Goal: Task Accomplishment & Management: Use online tool/utility

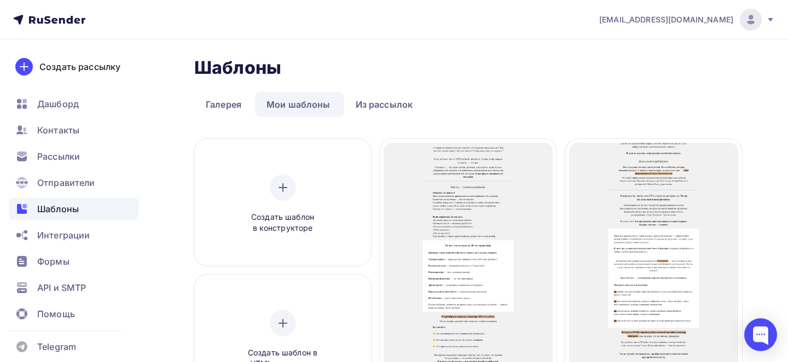
scroll to position [101, 0]
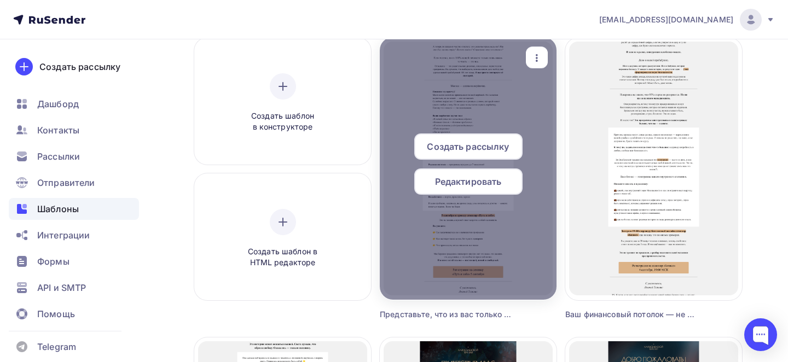
click at [532, 57] on icon "button" at bounding box center [536, 57] width 13 height 13
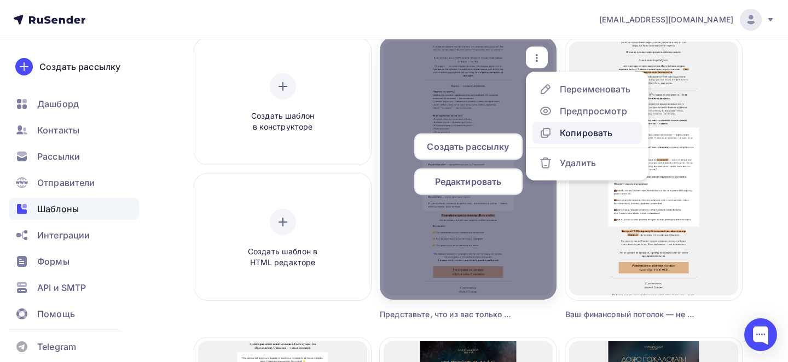
click at [562, 131] on div "Копировать" at bounding box center [586, 132] width 53 height 13
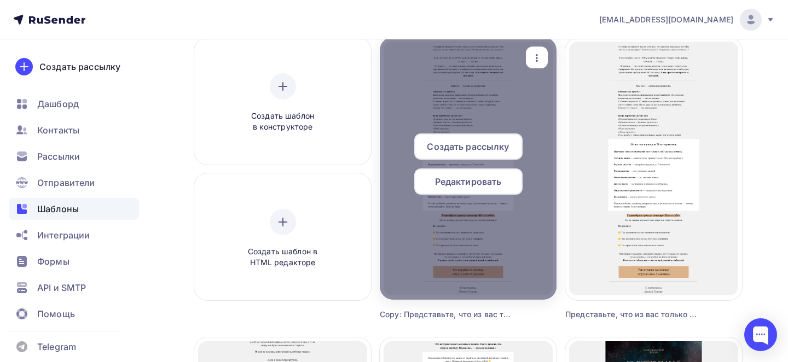
click at [538, 49] on div "button" at bounding box center [537, 57] width 22 height 21
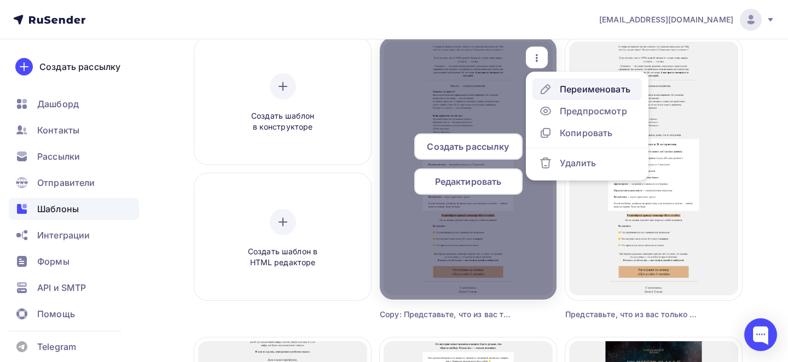
click at [567, 84] on div "Переименовать" at bounding box center [595, 89] width 71 height 13
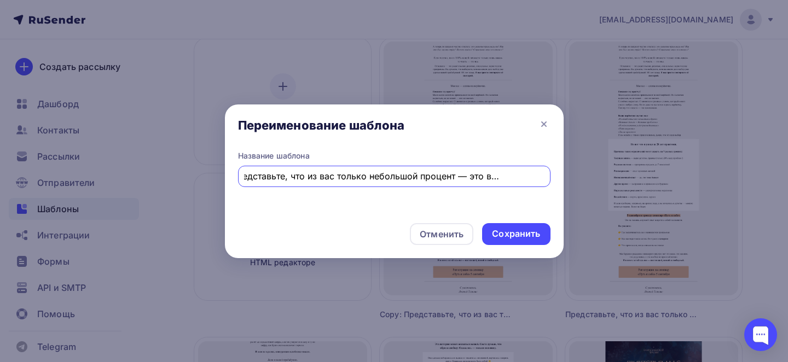
scroll to position [0, 0]
click at [362, 166] on div "Copy: Представьте, что из вас только небольшой процент — это вы настоящий" at bounding box center [394, 176] width 312 height 21
click at [369, 176] on input "Copy: Представьте, что из вас только небольшой процент — это вы настоящий" at bounding box center [394, 176] width 300 height 13
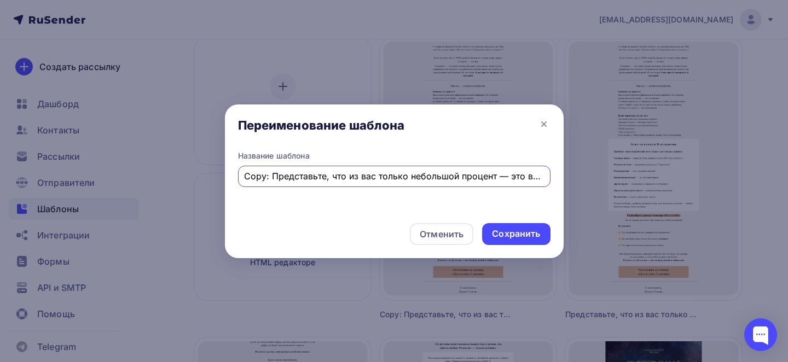
click at [369, 176] on input "Copy: Представьте, что из вас только небольшой процент — это вы настоящий" at bounding box center [394, 176] width 300 height 13
paste input "Что происходит, когда вы выбираете себя"
type input "Что происходит, когда вы выбираете себя"
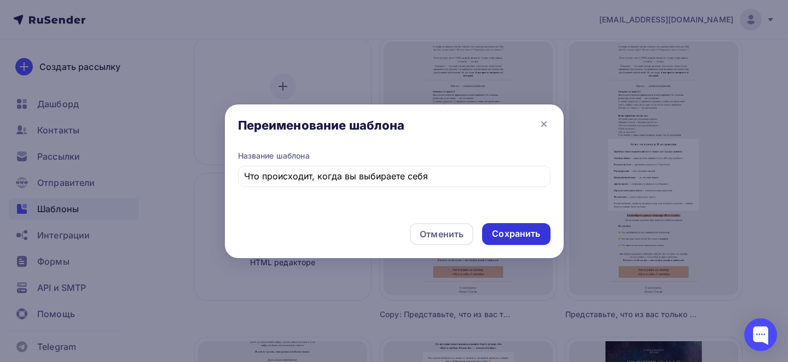
click at [500, 225] on div "Сохранить" at bounding box center [516, 234] width 68 height 22
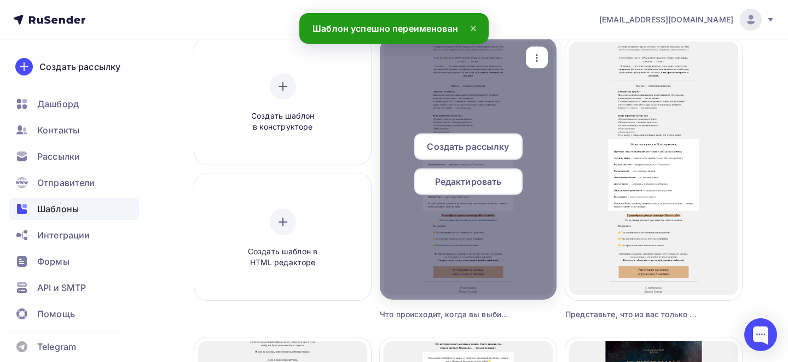
click at [448, 176] on span "Редактировать" at bounding box center [468, 181] width 67 height 13
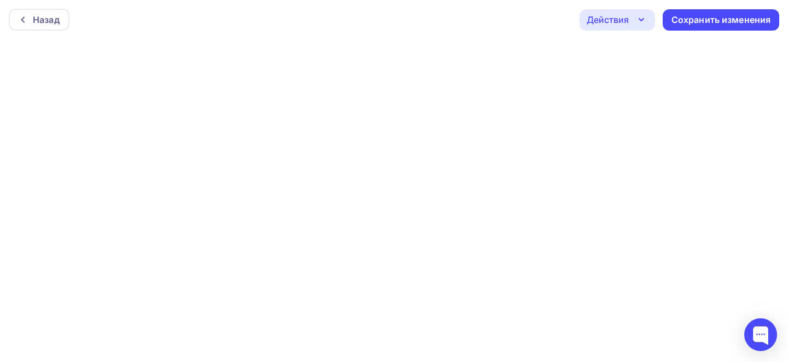
scroll to position [3, 0]
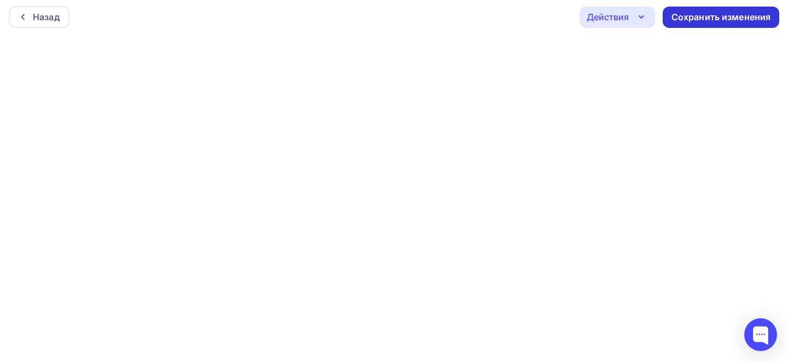
click at [684, 20] on div "Сохранить изменения" at bounding box center [721, 17] width 100 height 13
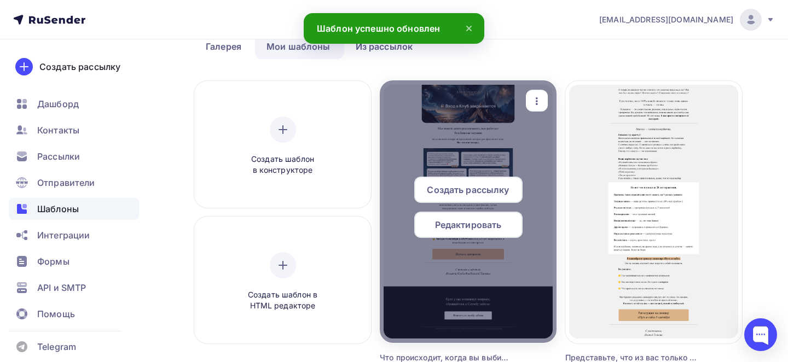
scroll to position [67, 0]
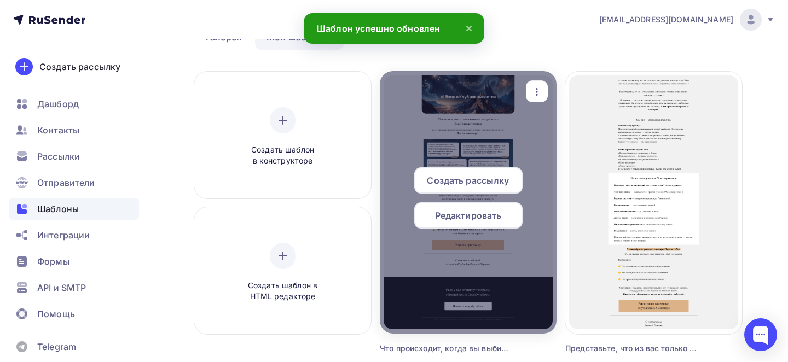
click at [542, 91] on icon "button" at bounding box center [536, 91] width 13 height 13
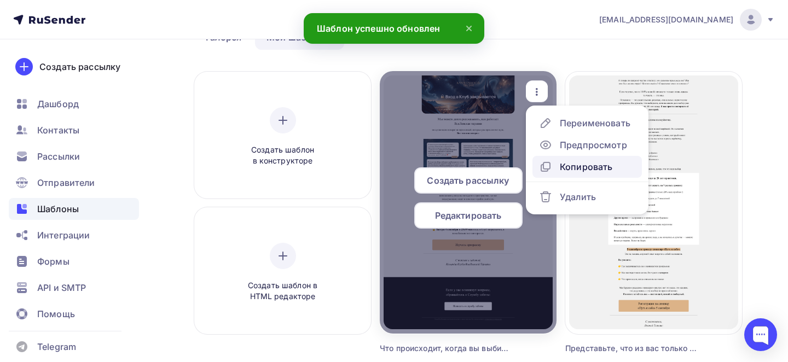
click at [573, 163] on div "Копировать" at bounding box center [586, 166] width 53 height 13
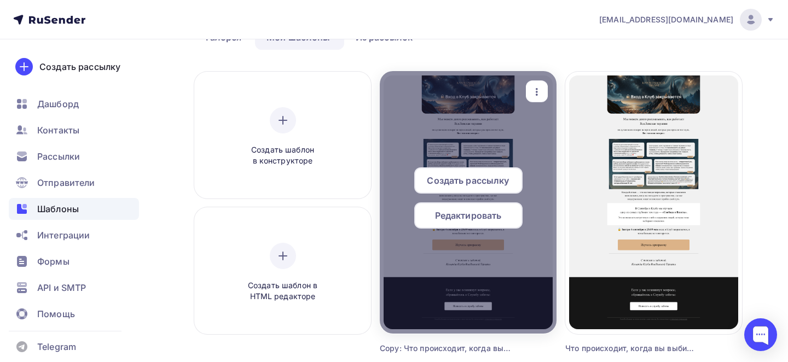
click at [538, 91] on icon "button" at bounding box center [536, 91] width 13 height 13
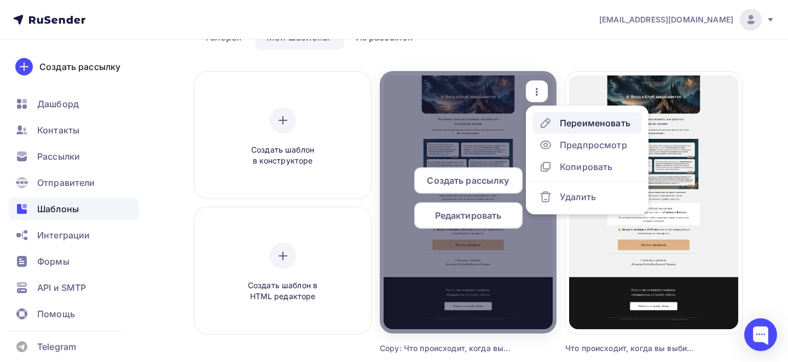
click at [572, 121] on div "Переименовать" at bounding box center [595, 123] width 71 height 13
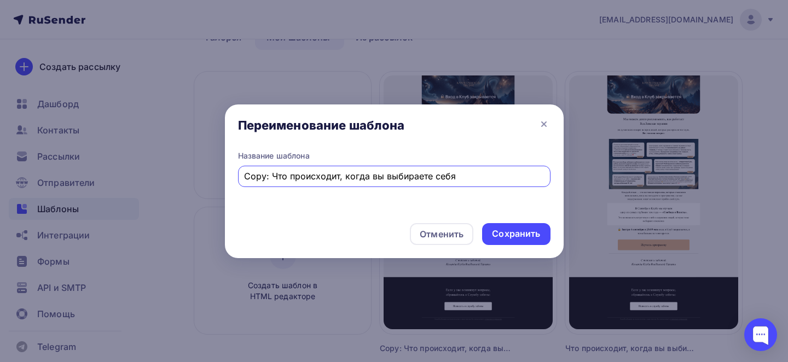
click at [311, 178] on input "Copy: Что происходит, когда вы выбираете себя" at bounding box center [394, 176] width 300 height 13
paste input "Как остаться в поле Вселенской ВсеЛенской терапии и сохранить результаты"
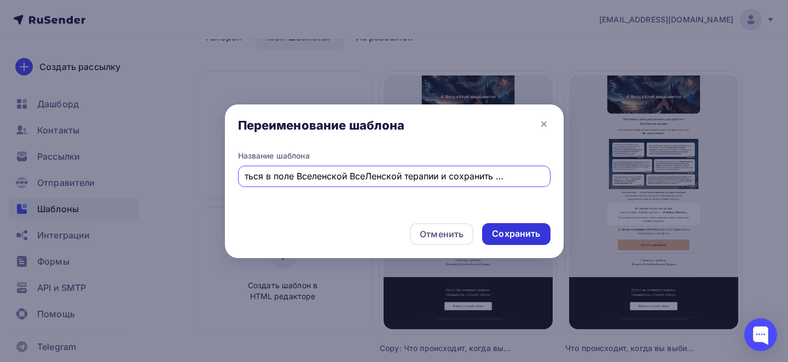
type input "Как остаться в поле Вселенской ВсеЛенской терапии и сохранить результаты"
click at [508, 236] on div "Сохранить" at bounding box center [516, 234] width 48 height 13
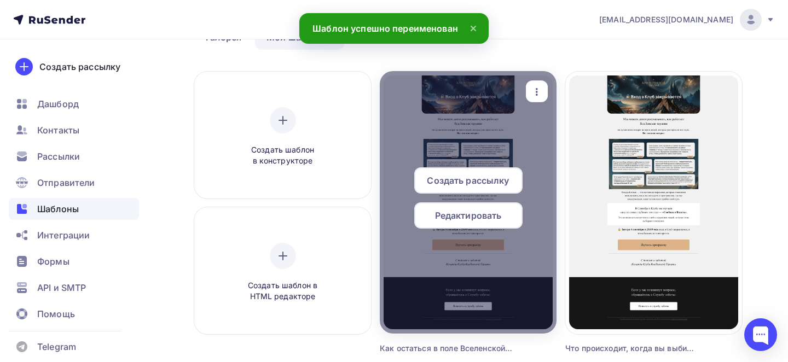
click at [492, 217] on span "Редактировать" at bounding box center [468, 215] width 67 height 13
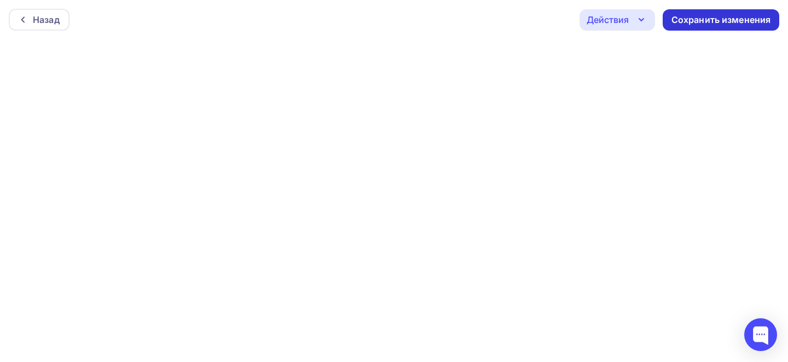
click at [689, 22] on div "Сохранить изменения" at bounding box center [721, 20] width 100 height 13
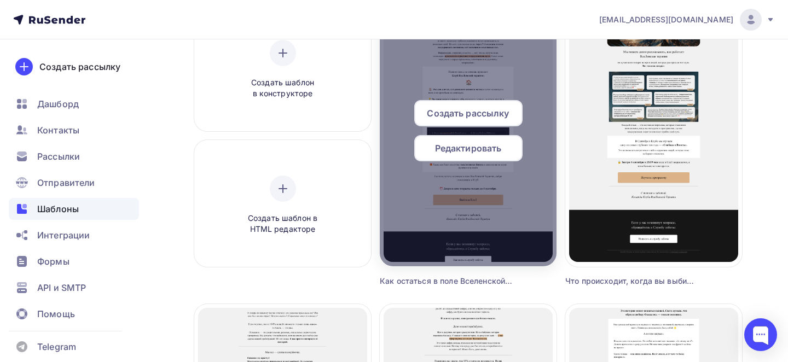
scroll to position [91, 0]
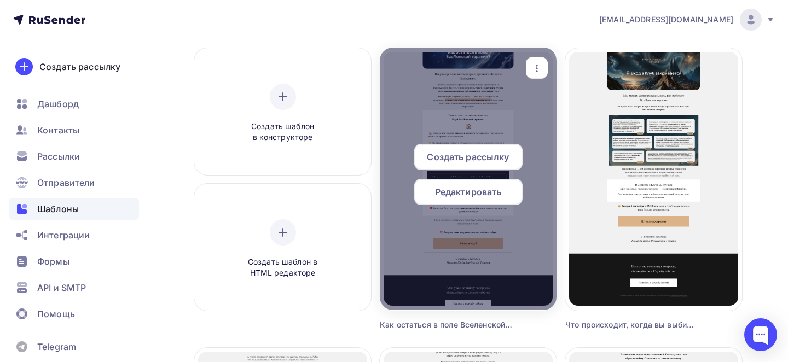
click at [537, 64] on icon "button" at bounding box center [536, 68] width 13 height 13
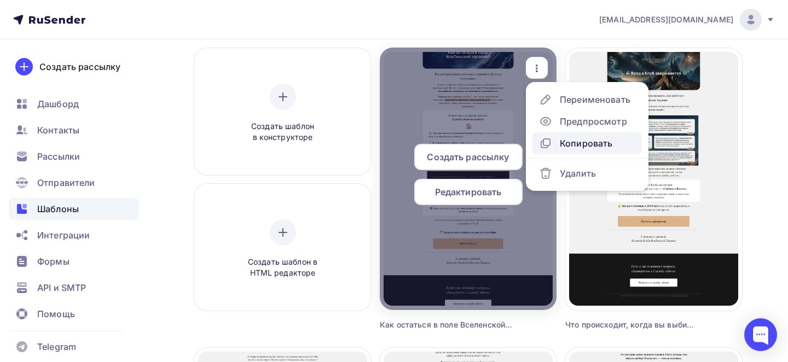
click at [561, 142] on div "Копировать" at bounding box center [586, 143] width 53 height 13
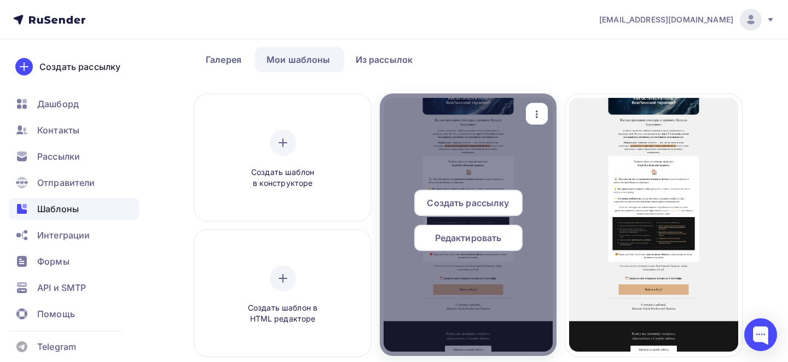
scroll to position [34, 0]
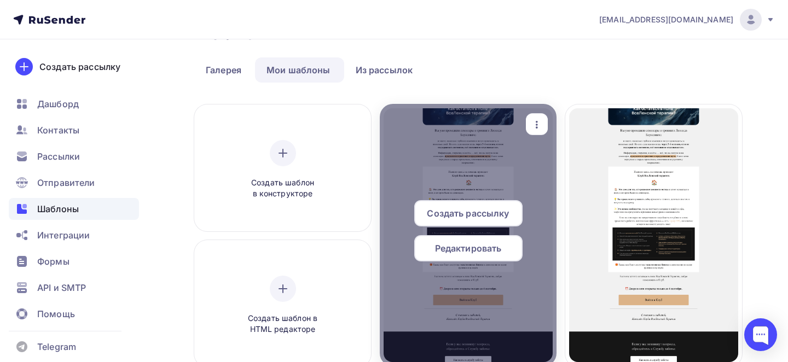
click at [544, 109] on div at bounding box center [468, 235] width 177 height 263
click at [541, 124] on icon "button" at bounding box center [536, 124] width 13 height 13
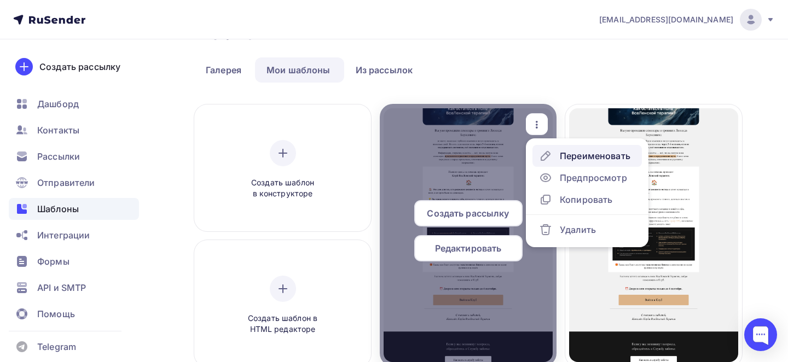
click at [567, 153] on div "Переименовать" at bounding box center [595, 155] width 71 height 13
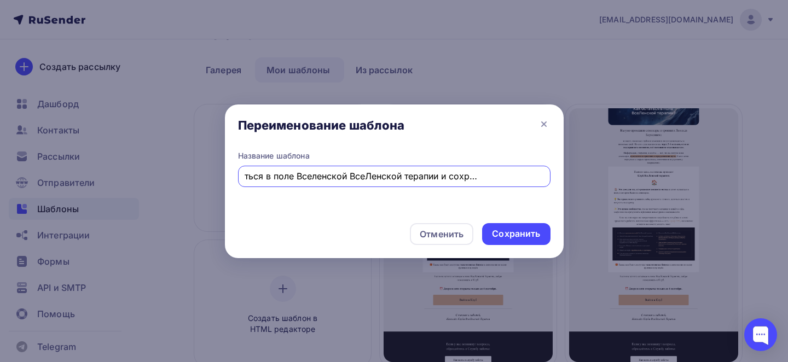
scroll to position [0, 0]
click at [400, 180] on input "Copy: Как остаться в поле Вселенской ВсеЛенской терапии и сохранить результаты" at bounding box center [394, 176] width 300 height 13
paste input "Пройдите сразу две уникальные тем"
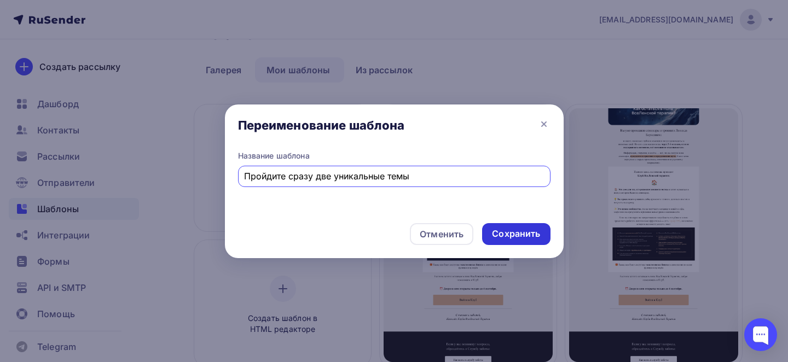
type input "Пройдите сразу две уникальные темы"
click at [498, 235] on div "Сохранить" at bounding box center [516, 234] width 48 height 13
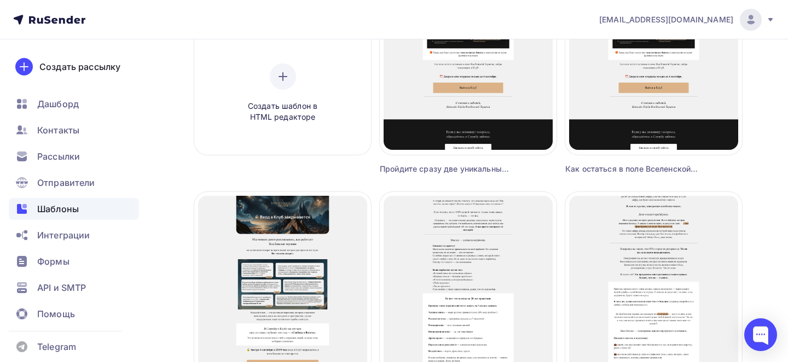
scroll to position [196, 0]
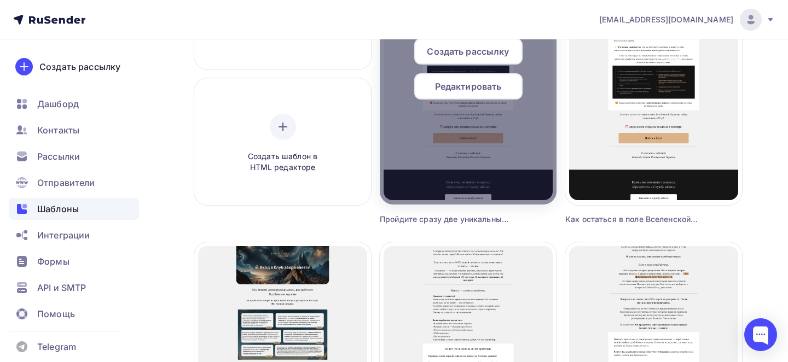
click at [436, 85] on span "Редактировать" at bounding box center [468, 86] width 67 height 13
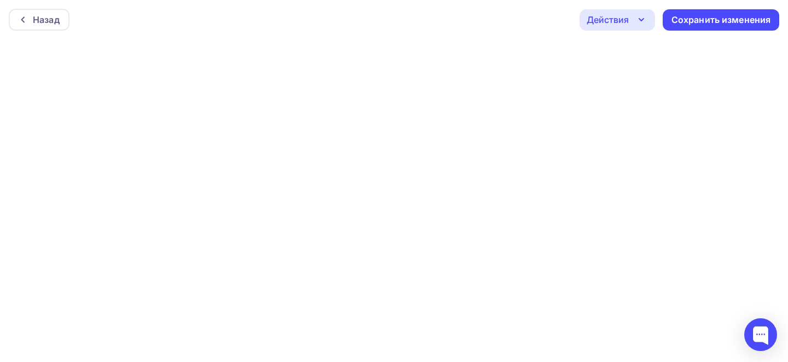
scroll to position [3, 0]
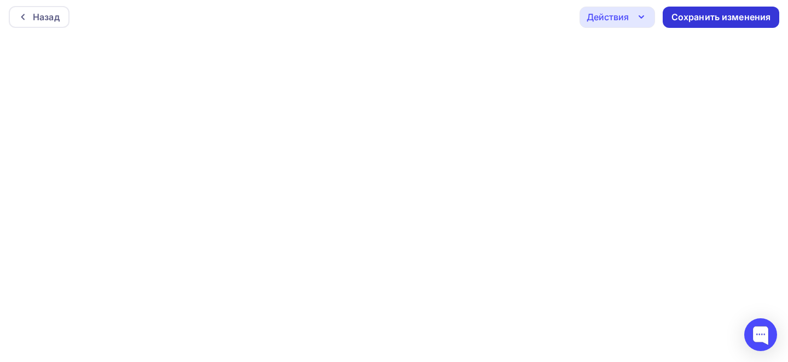
click at [704, 16] on div "Сохранить изменения" at bounding box center [721, 17] width 100 height 13
